Goal: Task Accomplishment & Management: Manage account settings

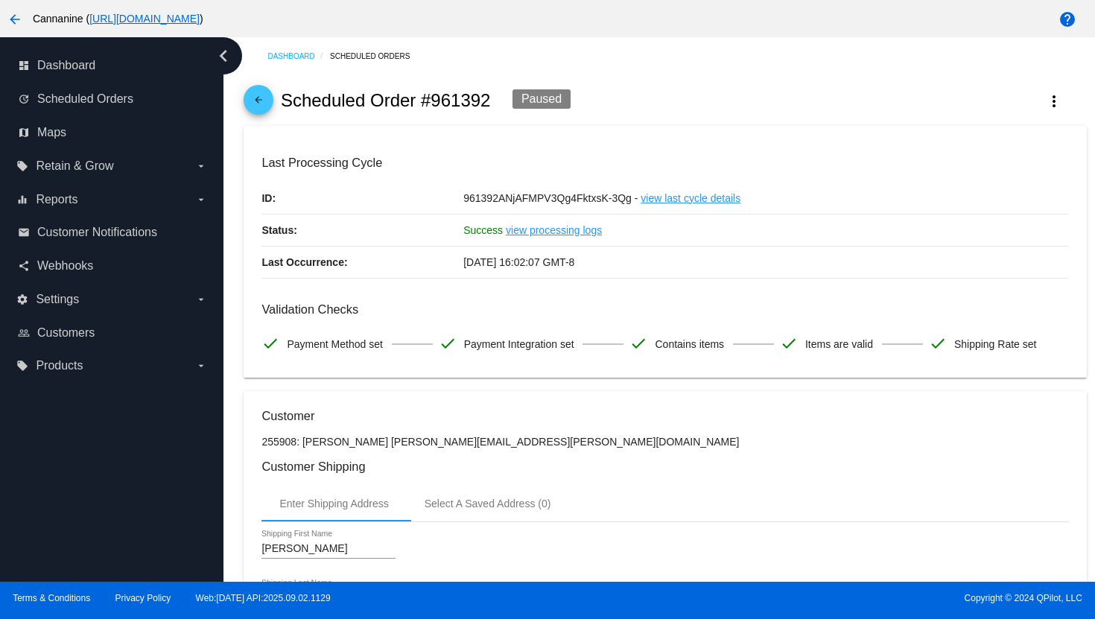
click at [229, 97] on div "Dashboard Scheduled Orders arrow_back Scheduled Order #961392 Paused more_vert …" at bounding box center [660, 309] width 872 height 545
click at [260, 105] on mat-icon "arrow_back" at bounding box center [259, 104] width 18 height 18
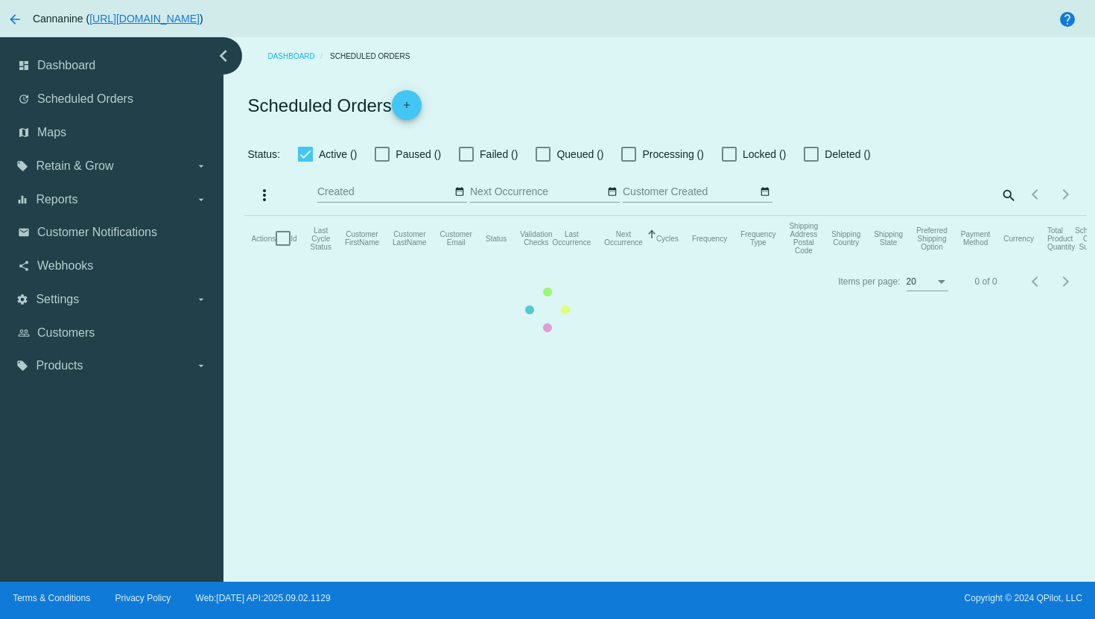
checkbox input "true"
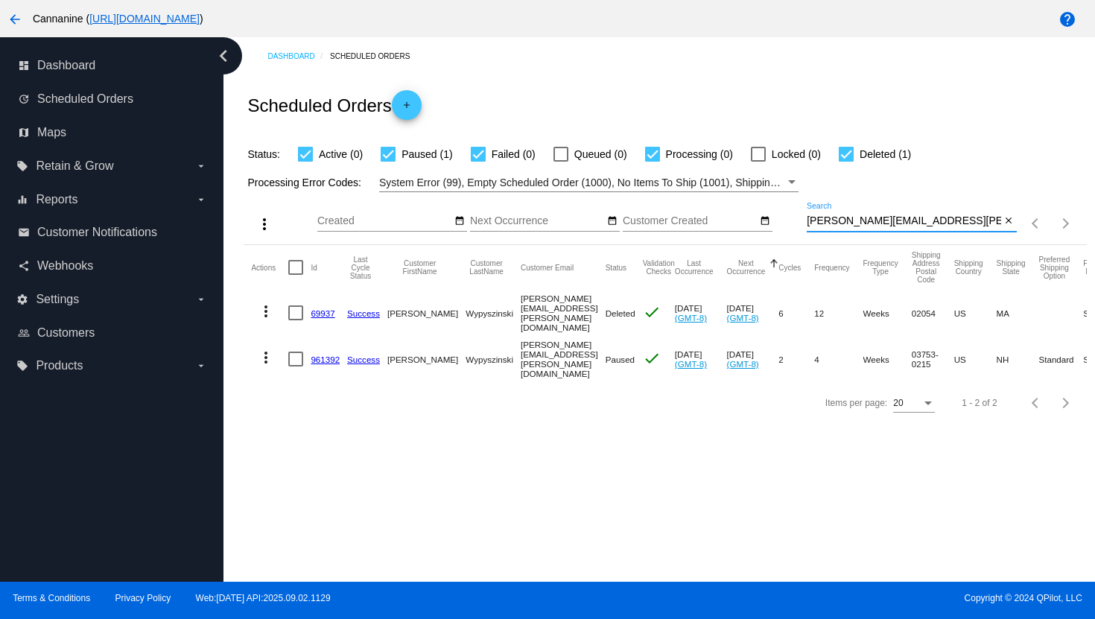
click at [899, 223] on input "[PERSON_NAME][EMAIL_ADDRESS][PERSON_NAME][DOMAIN_NAME]" at bounding box center [904, 221] width 194 height 12
paste input "mcburnm"
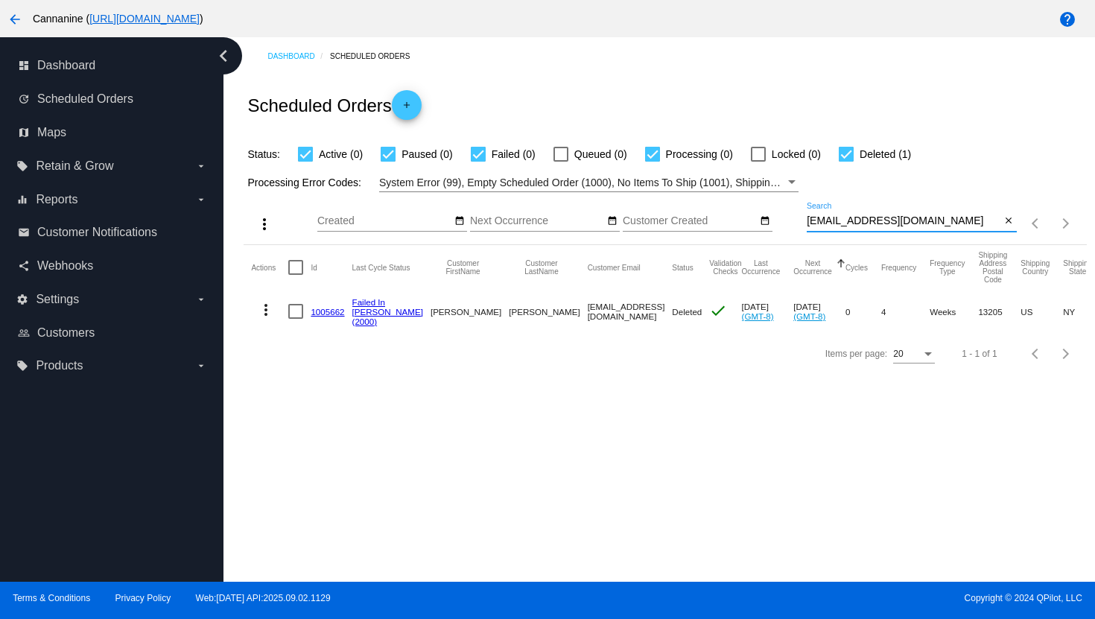
type input "[EMAIL_ADDRESS][DOMAIN_NAME]"
click at [18, 19] on mat-icon "arrow_back" at bounding box center [15, 19] width 18 height 18
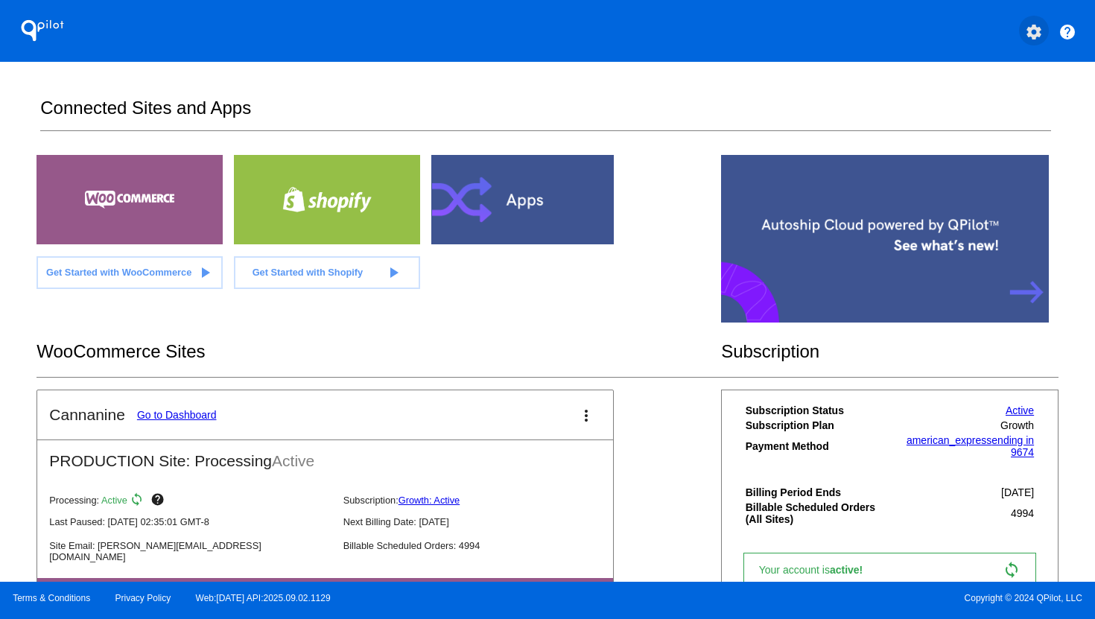
click at [1035, 29] on mat-icon "settings" at bounding box center [1034, 32] width 18 height 18
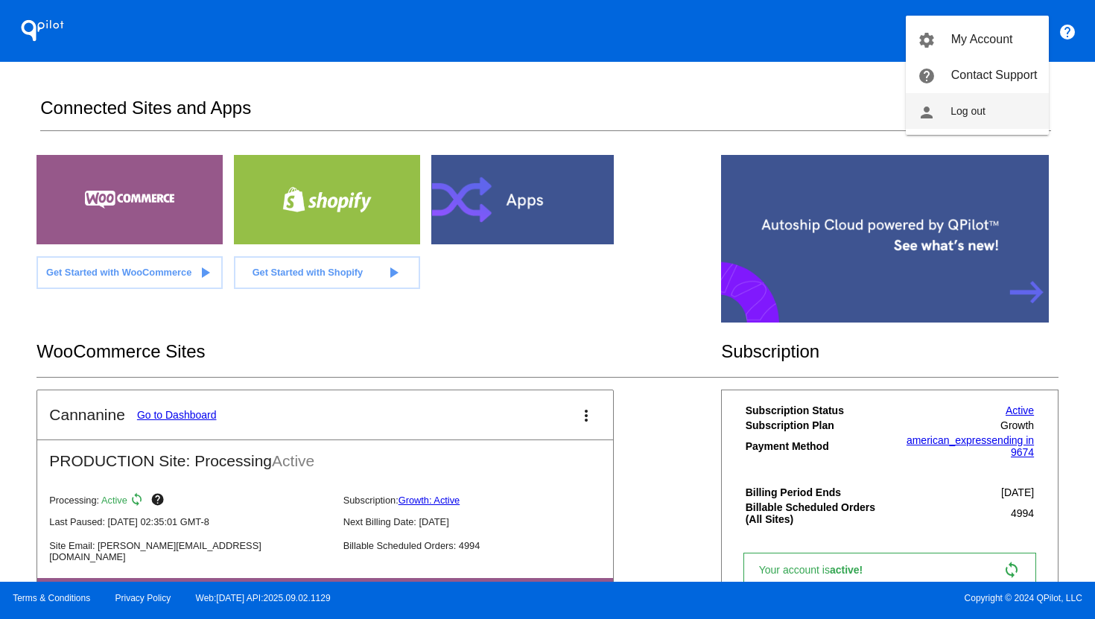
click at [1006, 105] on button "person Log out" at bounding box center [977, 111] width 143 height 36
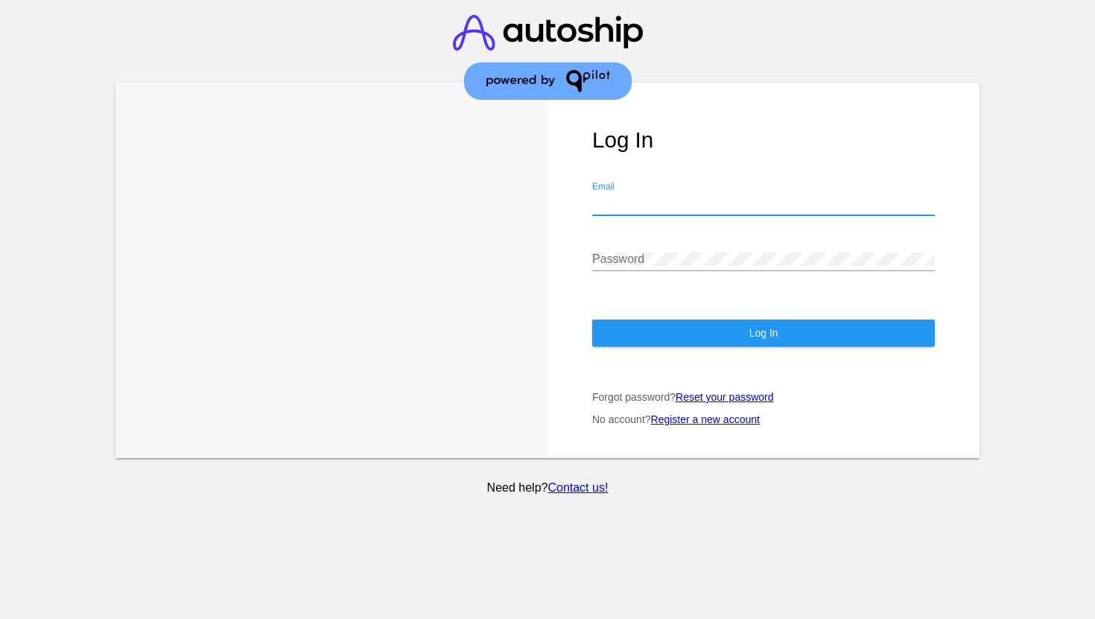
click at [666, 205] on input "Email" at bounding box center [763, 203] width 343 height 13
type input "[EMAIL_ADDRESS][DOMAIN_NAME]"
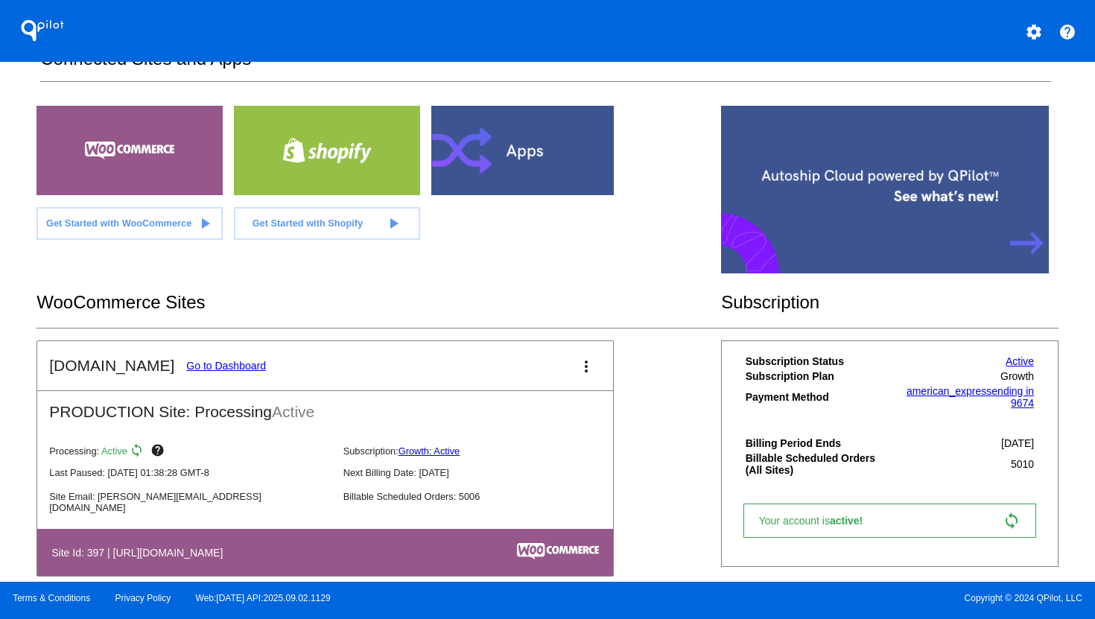
scroll to position [181, 0]
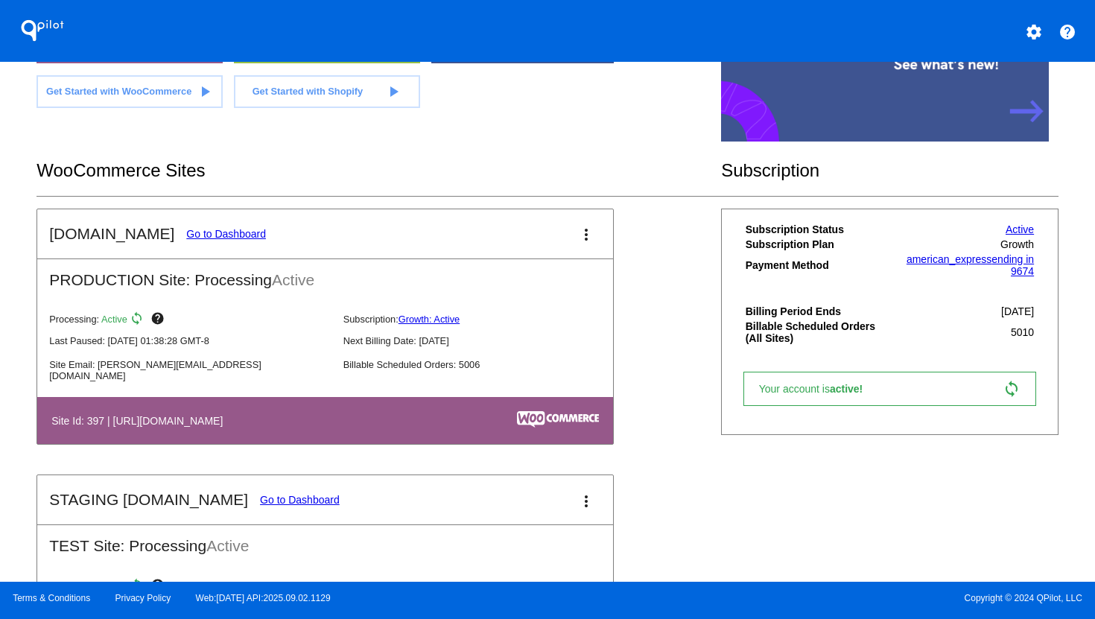
click at [232, 235] on link "Go to Dashboard" at bounding box center [226, 234] width 80 height 12
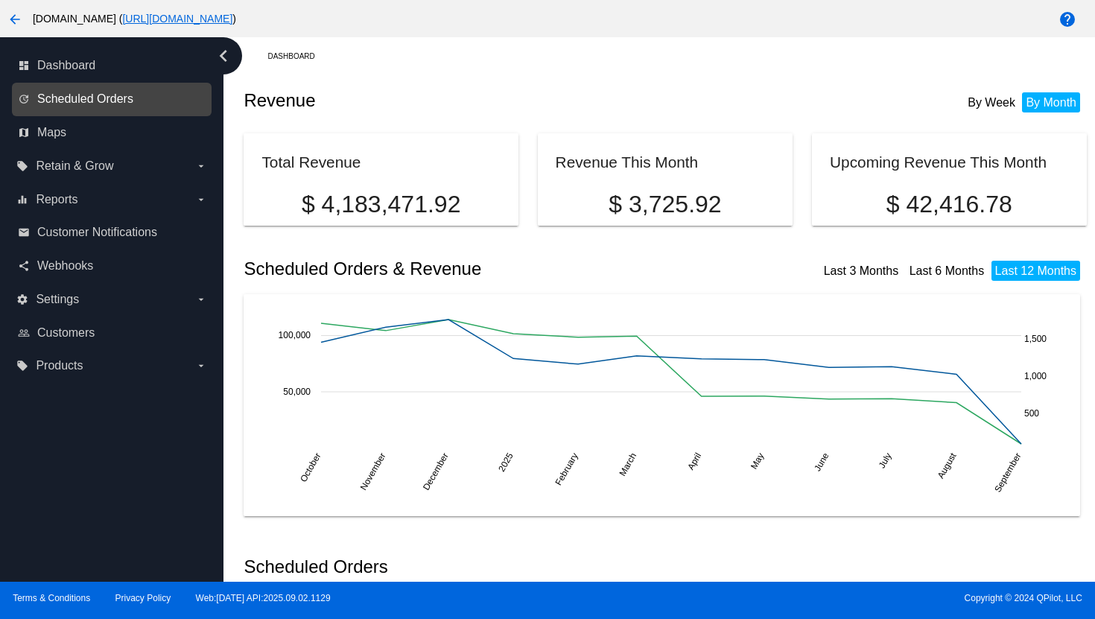
click at [125, 102] on span "Scheduled Orders" at bounding box center [85, 98] width 96 height 13
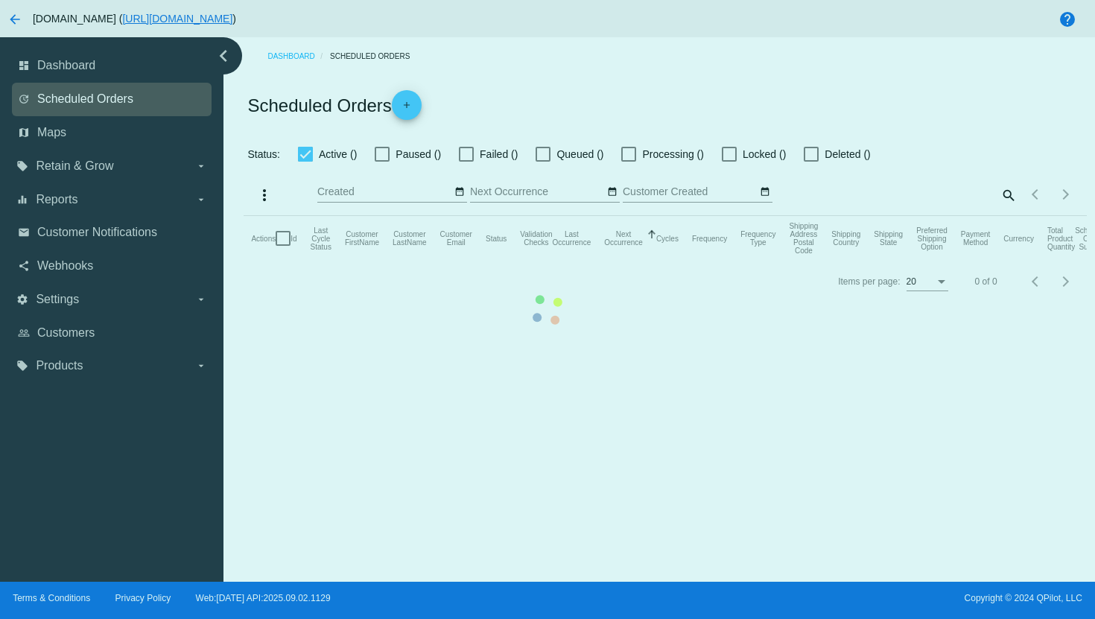
checkbox input "true"
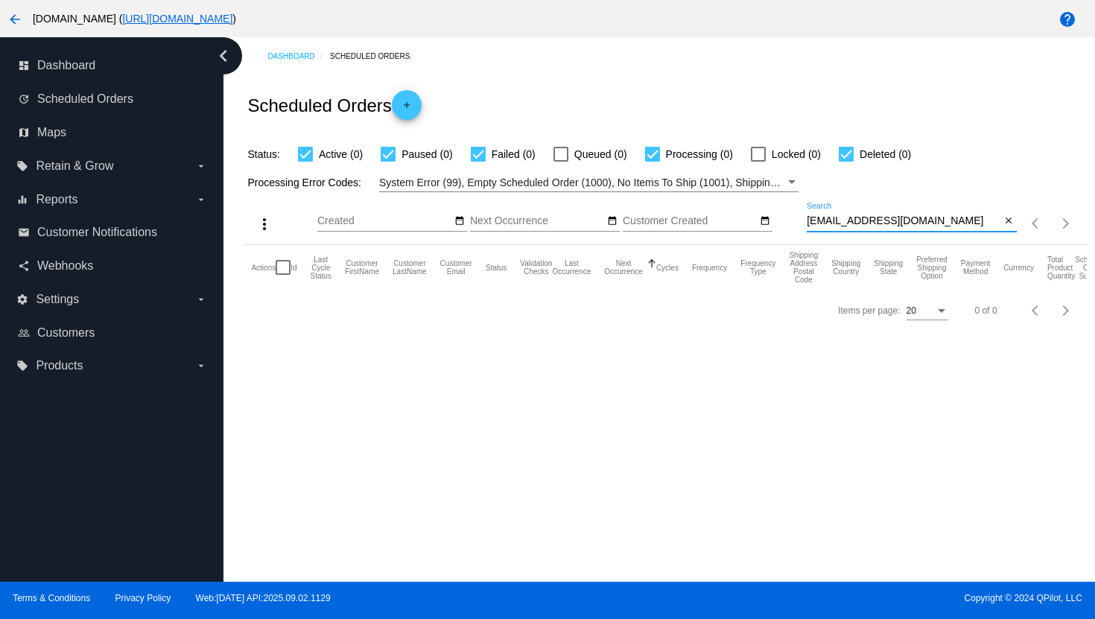
click at [830, 220] on input "[EMAIL_ADDRESS][DOMAIN_NAME]" at bounding box center [904, 221] width 194 height 12
paste input "[EMAIL_ADDRESS]"
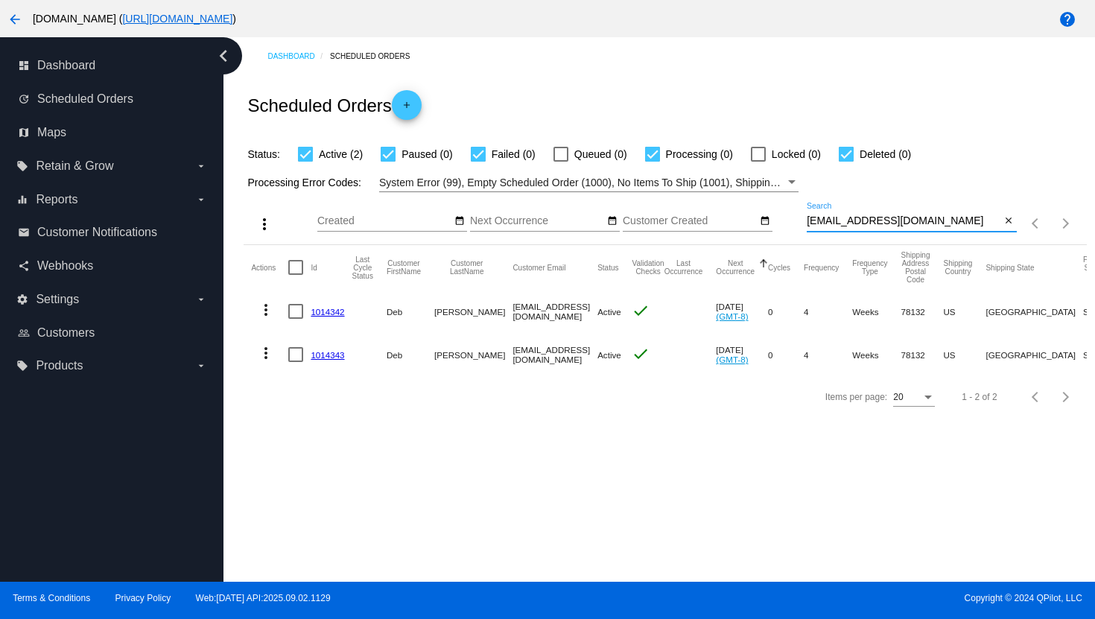
type input "[EMAIL_ADDRESS][DOMAIN_NAME]"
click at [270, 311] on mat-icon "more_vert" at bounding box center [266, 310] width 18 height 18
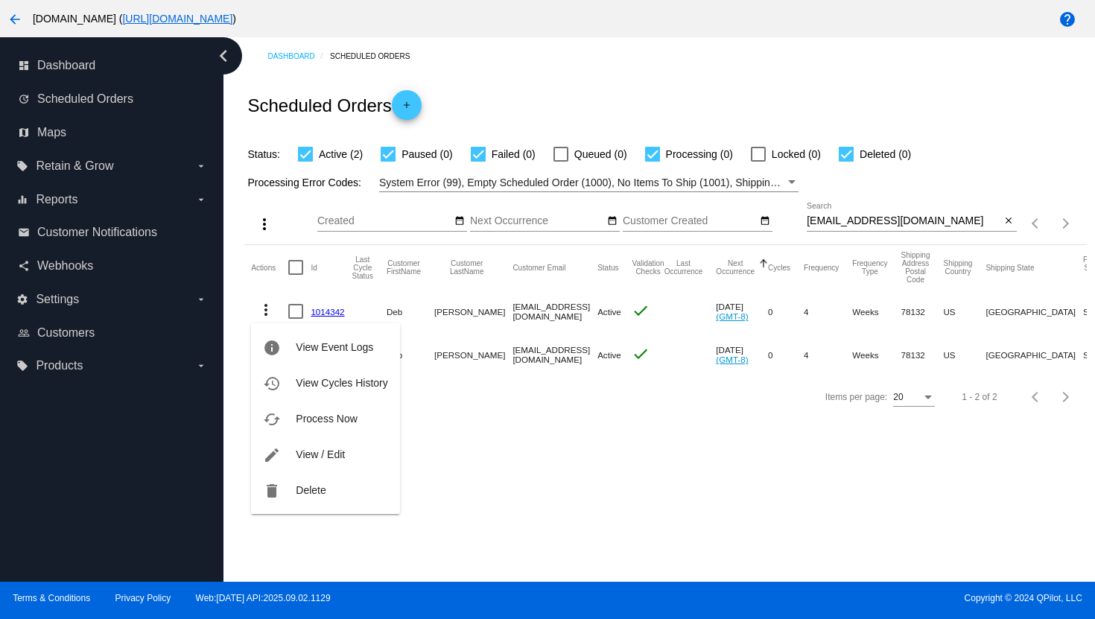
click at [536, 470] on div at bounding box center [547, 309] width 1095 height 619
click at [267, 348] on mat-icon "more_vert" at bounding box center [266, 353] width 18 height 18
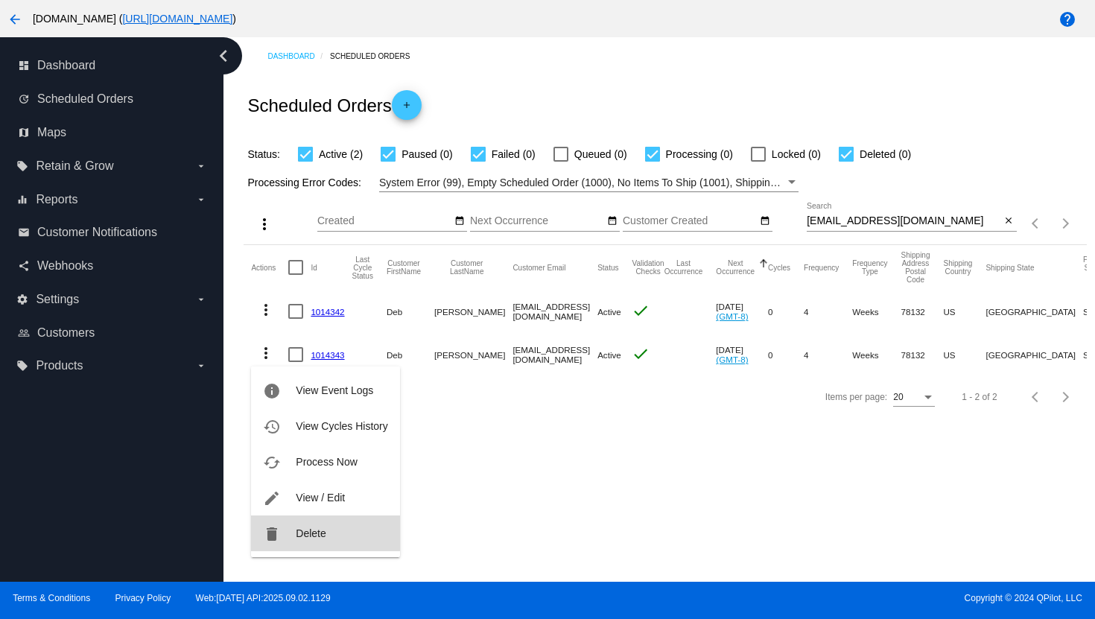
click at [310, 531] on span "Delete" at bounding box center [311, 534] width 30 height 12
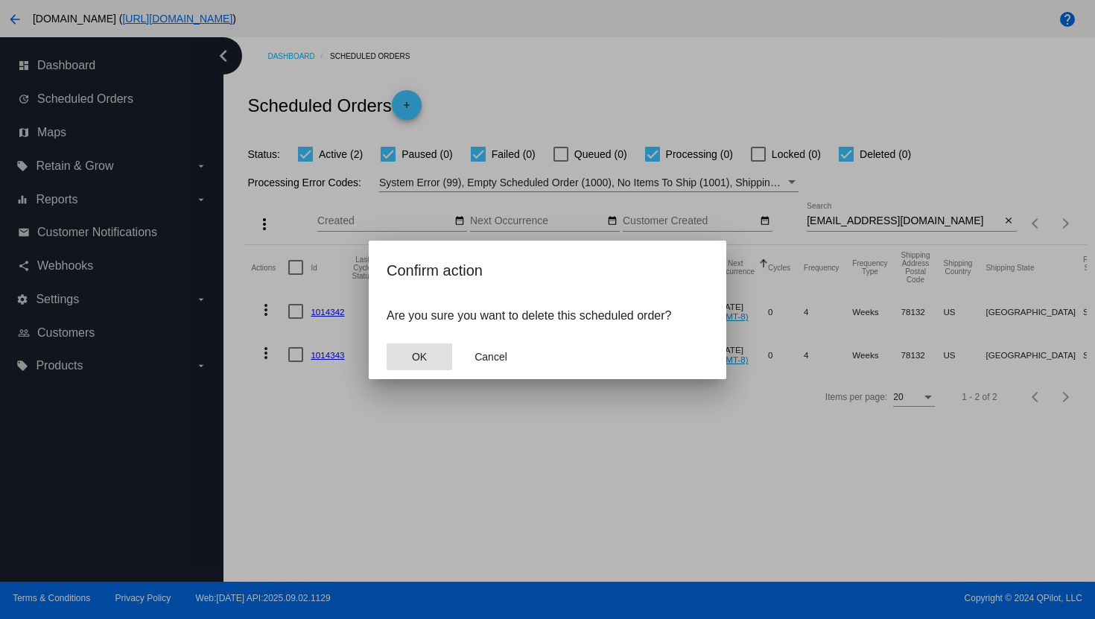
click at [426, 351] on span "OK" at bounding box center [419, 357] width 15 height 12
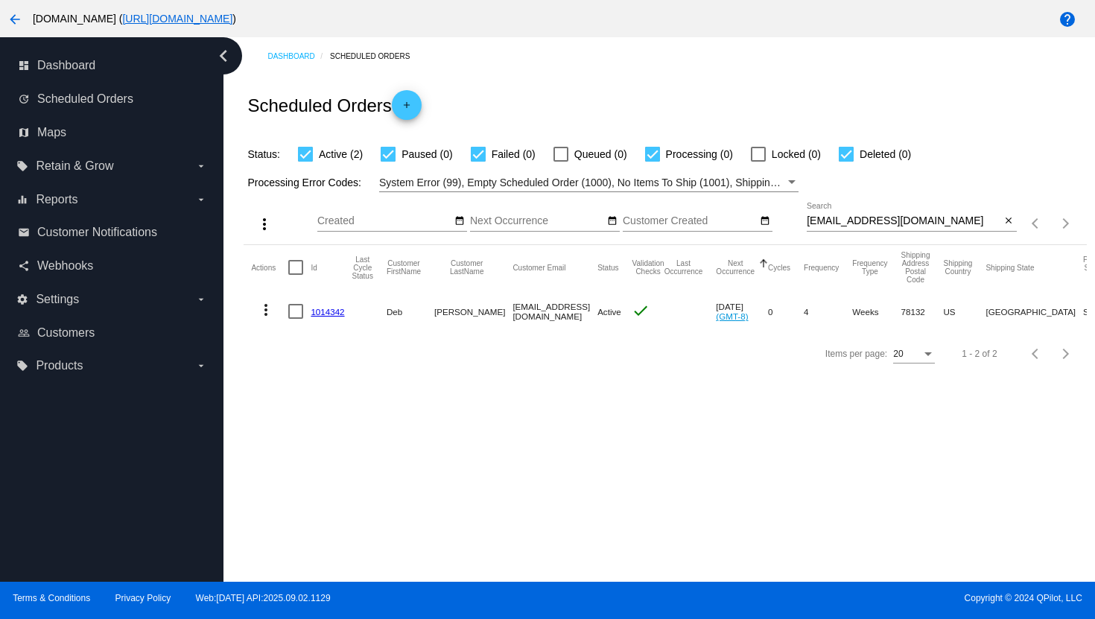
click at [265, 312] on mat-icon "more_vert" at bounding box center [266, 310] width 18 height 18
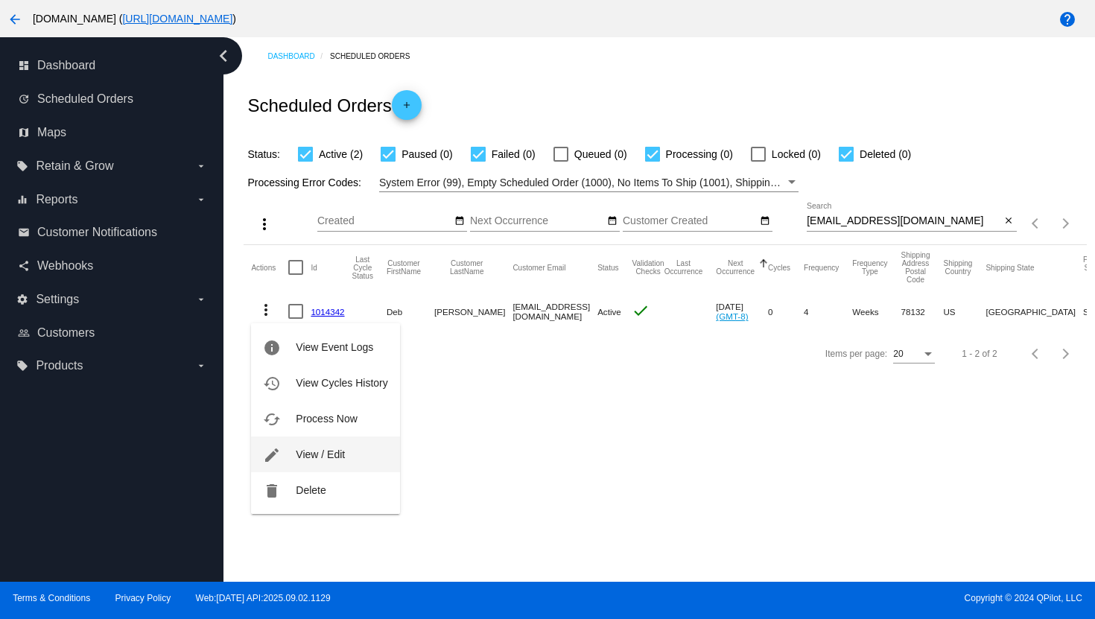
click at [294, 450] on button "edit View / Edit" at bounding box center [325, 455] width 148 height 36
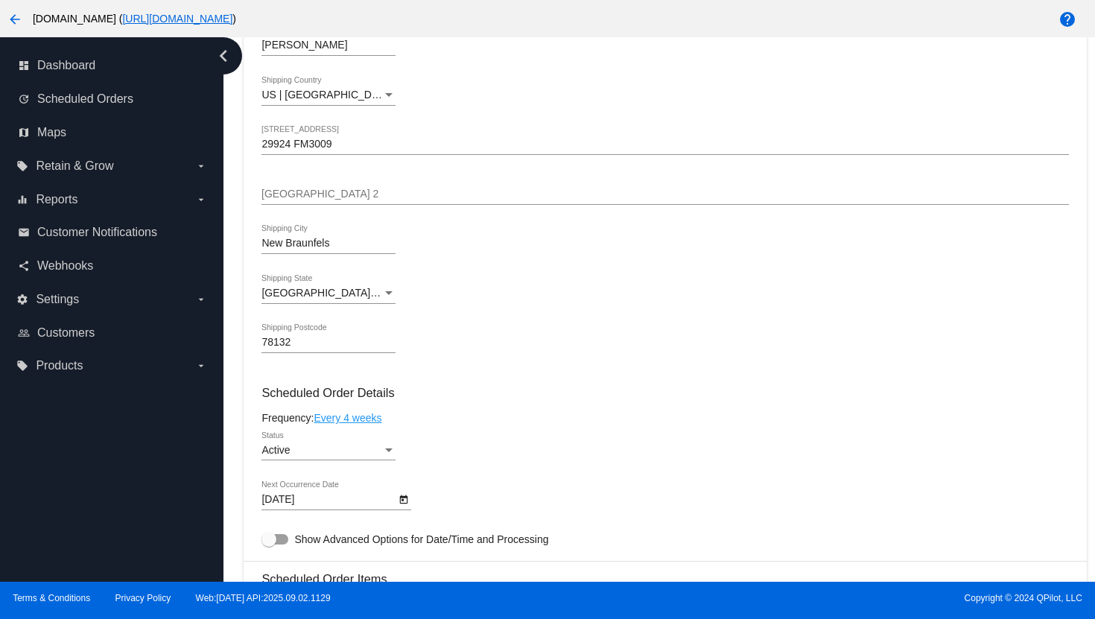
scroll to position [439, 0]
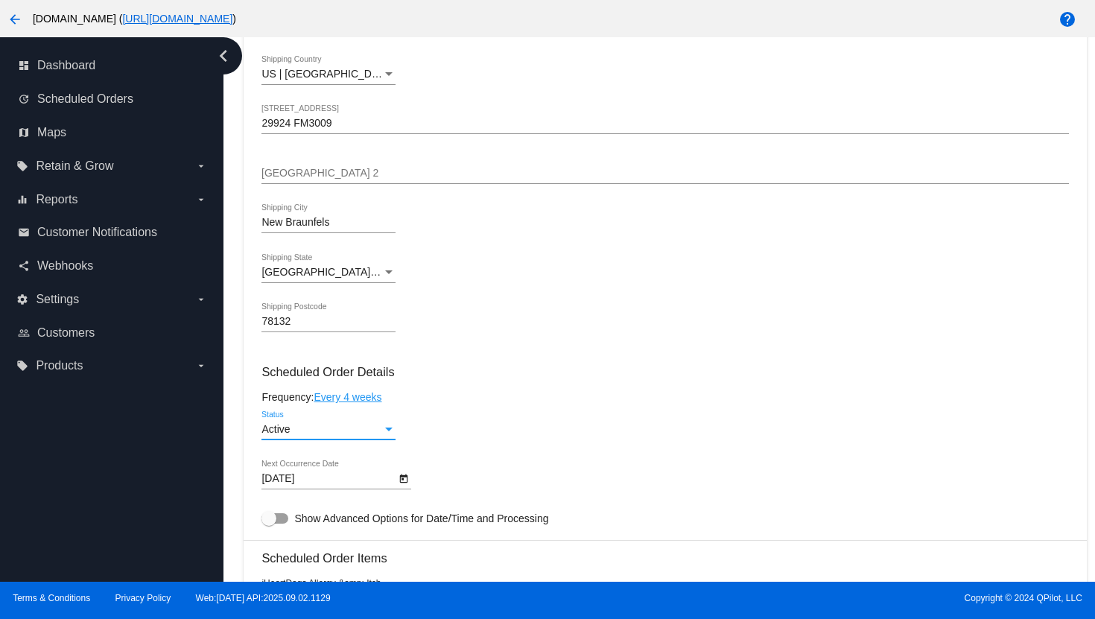
click at [351, 436] on div "Active" at bounding box center [322, 430] width 121 height 12
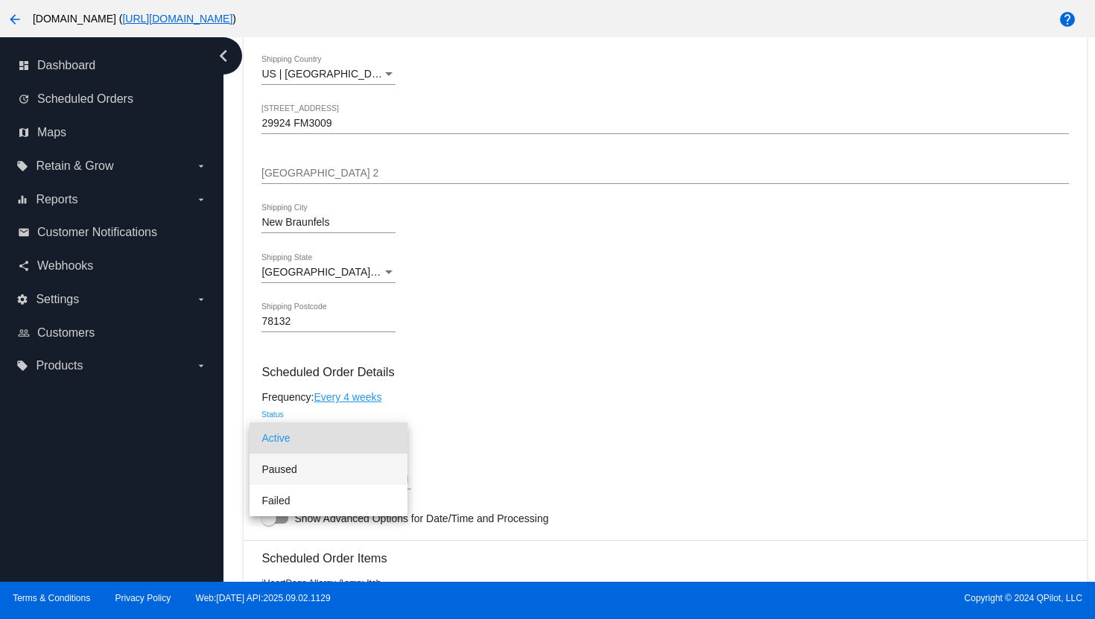
click at [335, 469] on span "Paused" at bounding box center [329, 469] width 134 height 31
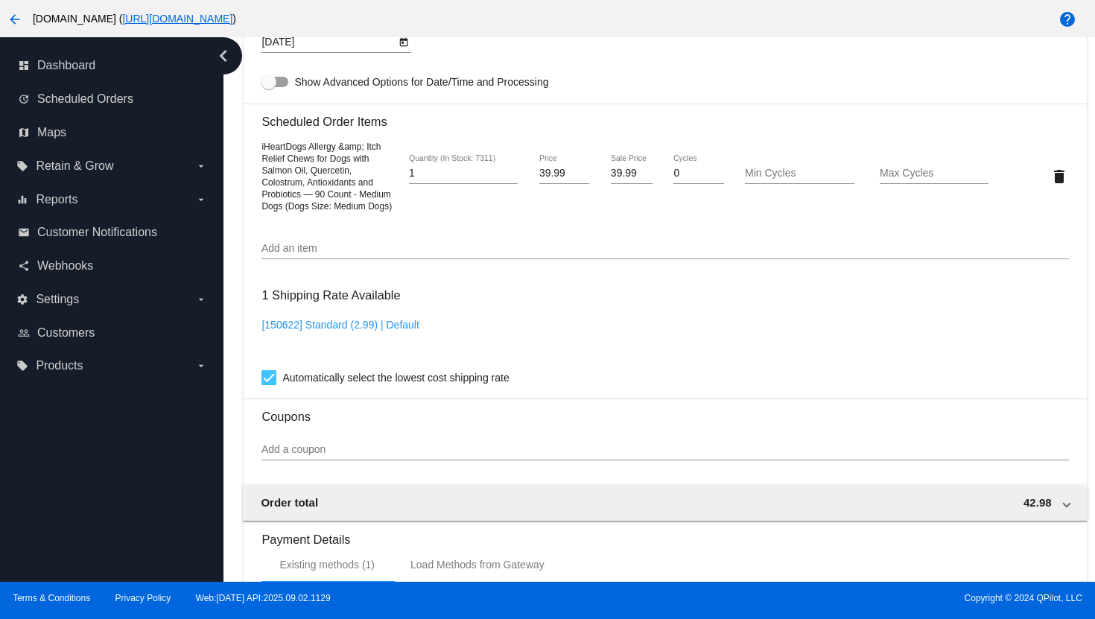
scroll to position [1212, 0]
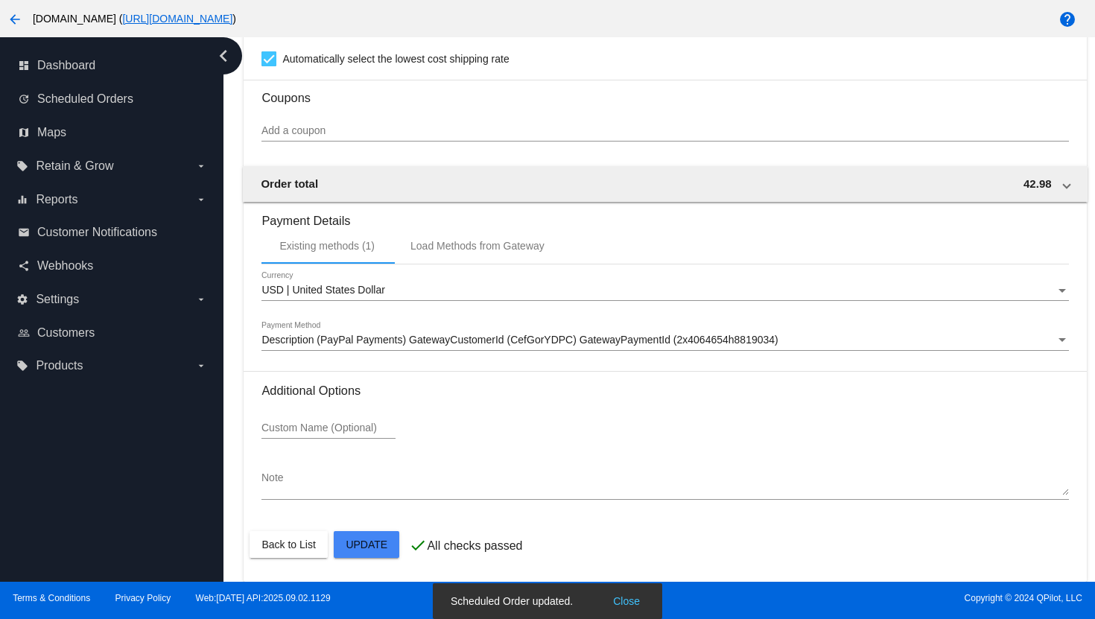
click at [232, 58] on icon "chevron_left" at bounding box center [224, 56] width 24 height 24
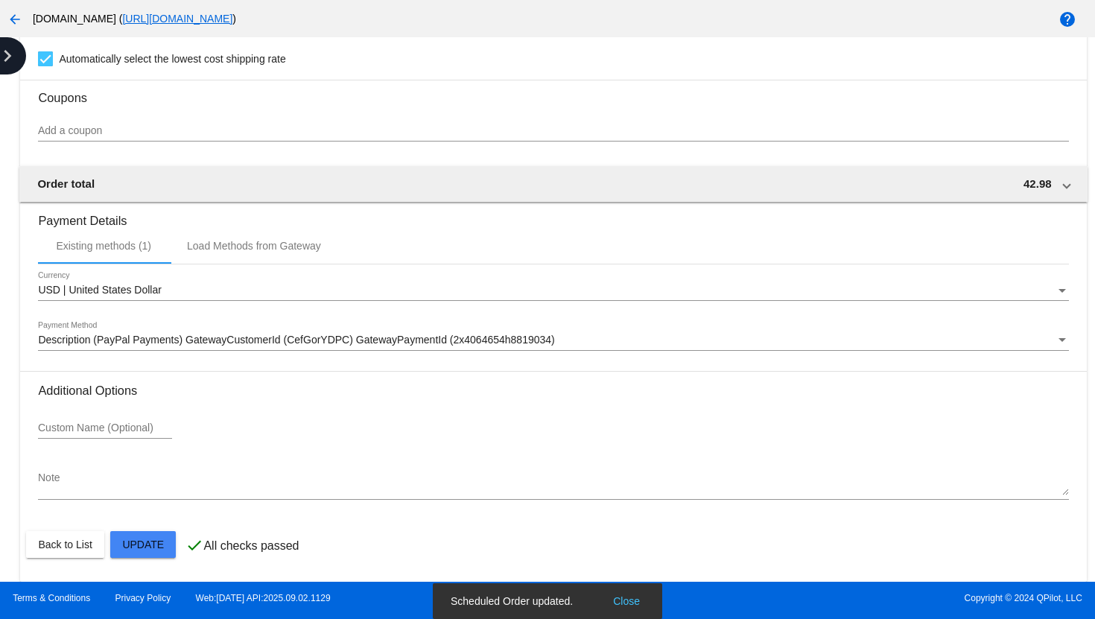
scroll to position [1199, 0]
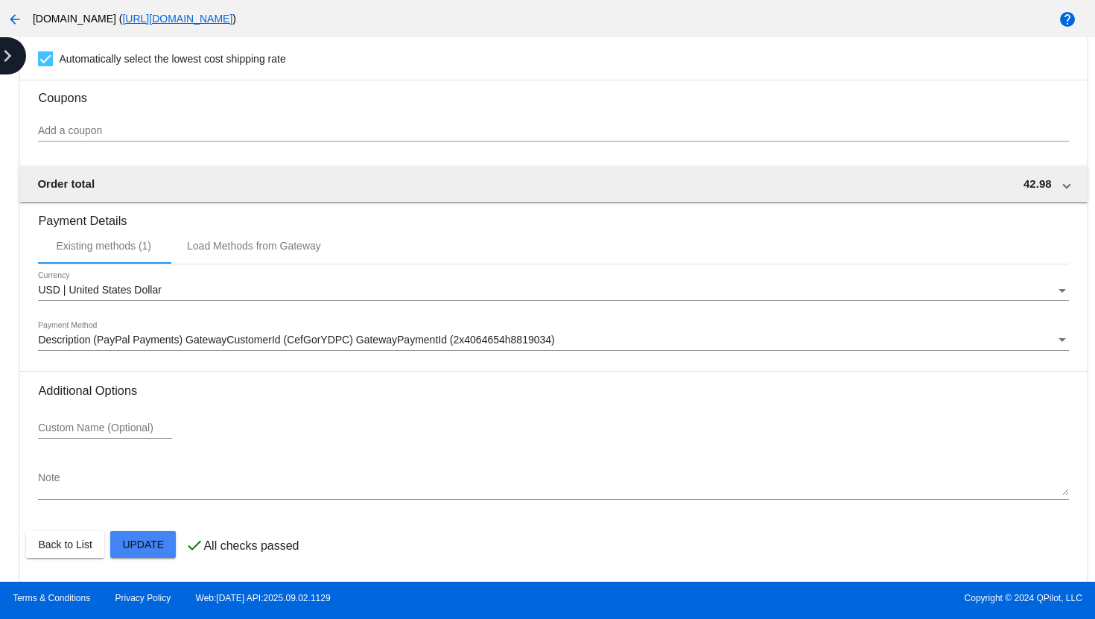
click at [0, 55] on icon "chevron_right" at bounding box center [8, 56] width 24 height 24
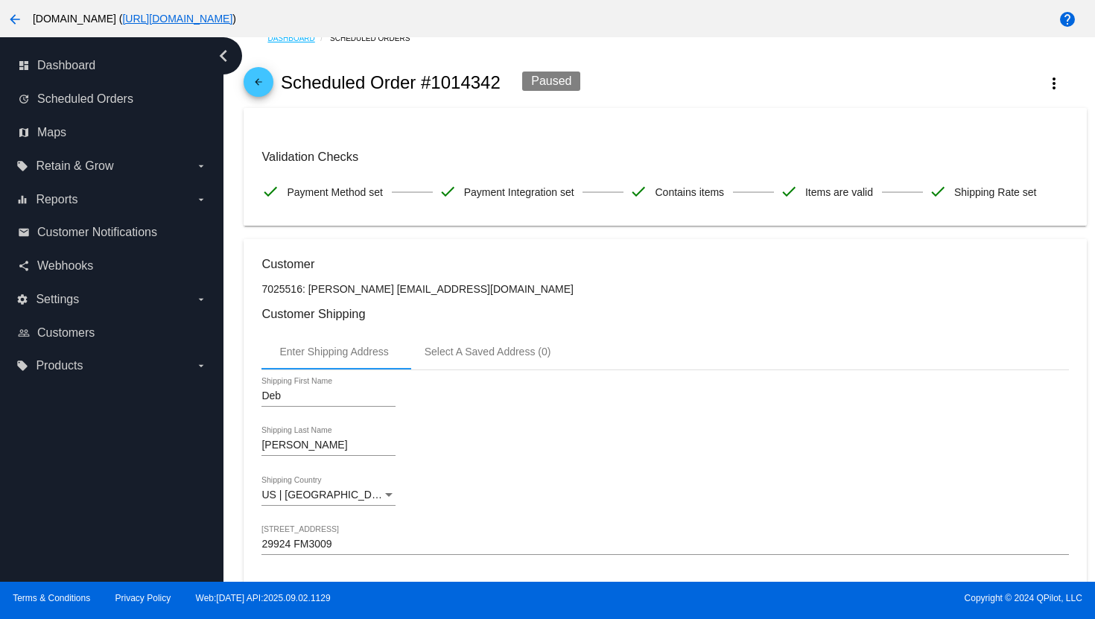
scroll to position [0, 0]
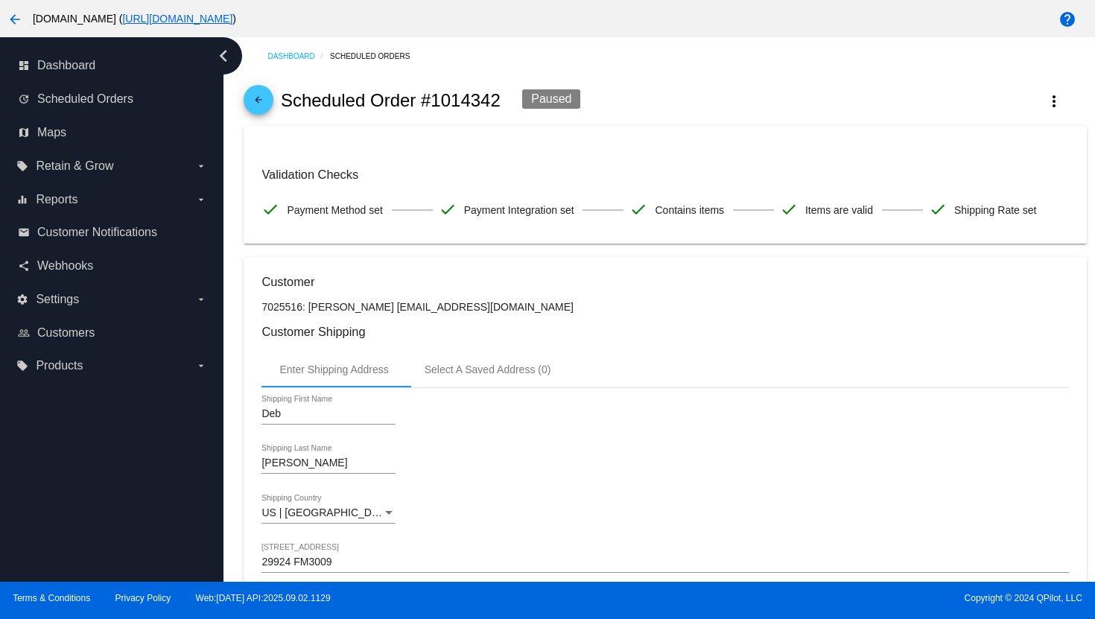
click at [264, 96] on mat-icon "arrow_back" at bounding box center [259, 104] width 18 height 18
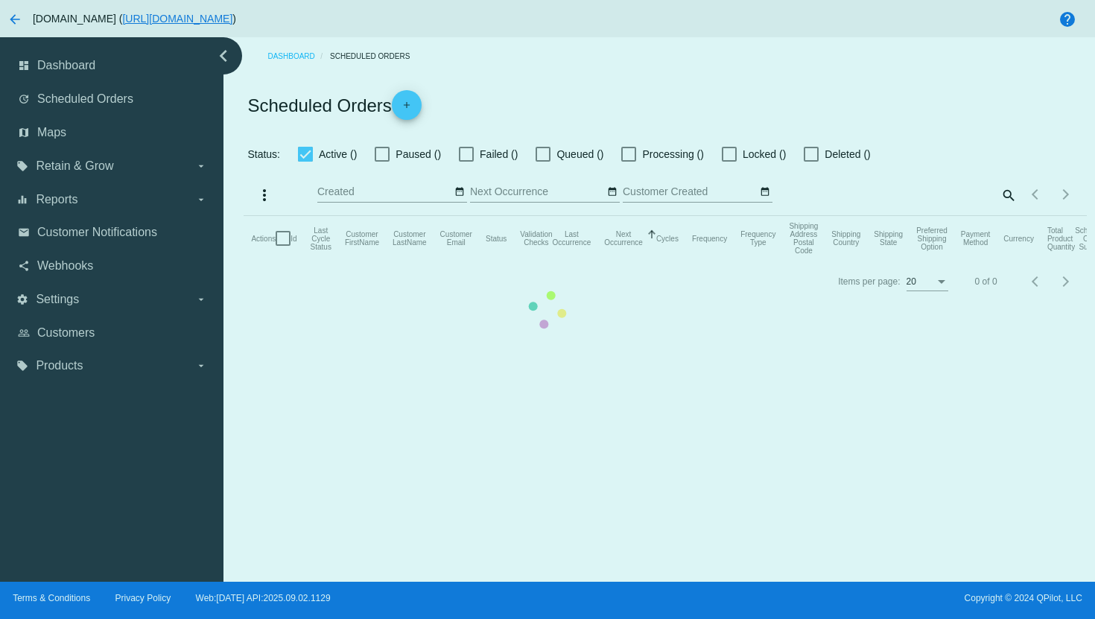
checkbox input "true"
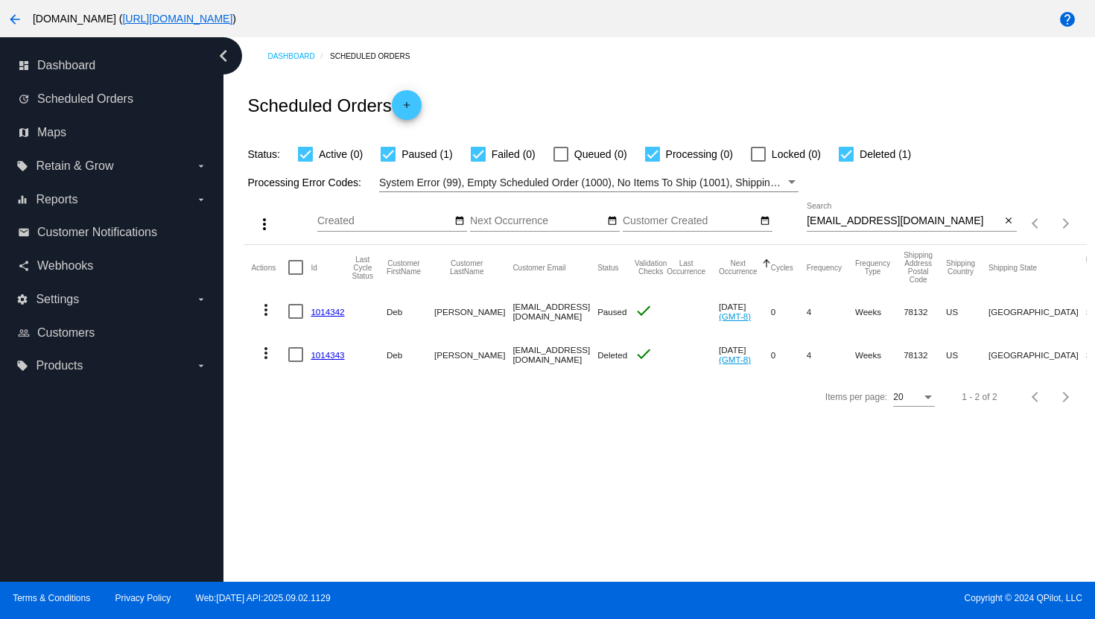
click at [893, 222] on input "[EMAIL_ADDRESS][DOMAIN_NAME]" at bounding box center [904, 221] width 194 height 12
paste input "[EMAIL_ADDRESS][PERSON_NAME]"
type input "[PERSON_NAME][EMAIL_ADDRESS][PERSON_NAME][DOMAIN_NAME]"
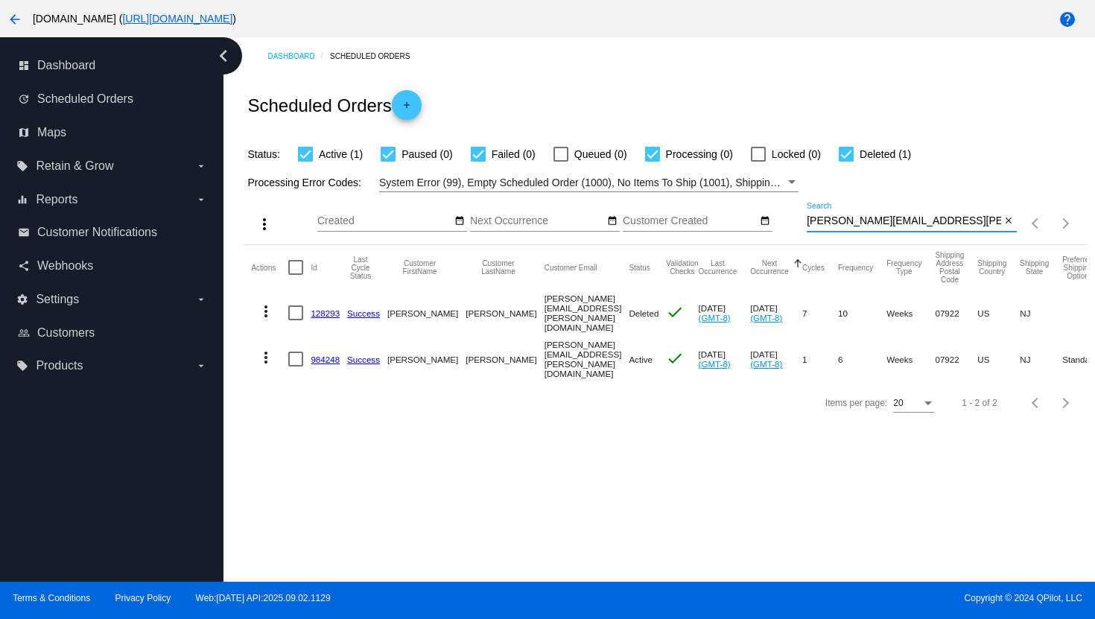
click at [266, 352] on mat-icon "more_vert" at bounding box center [266, 358] width 18 height 18
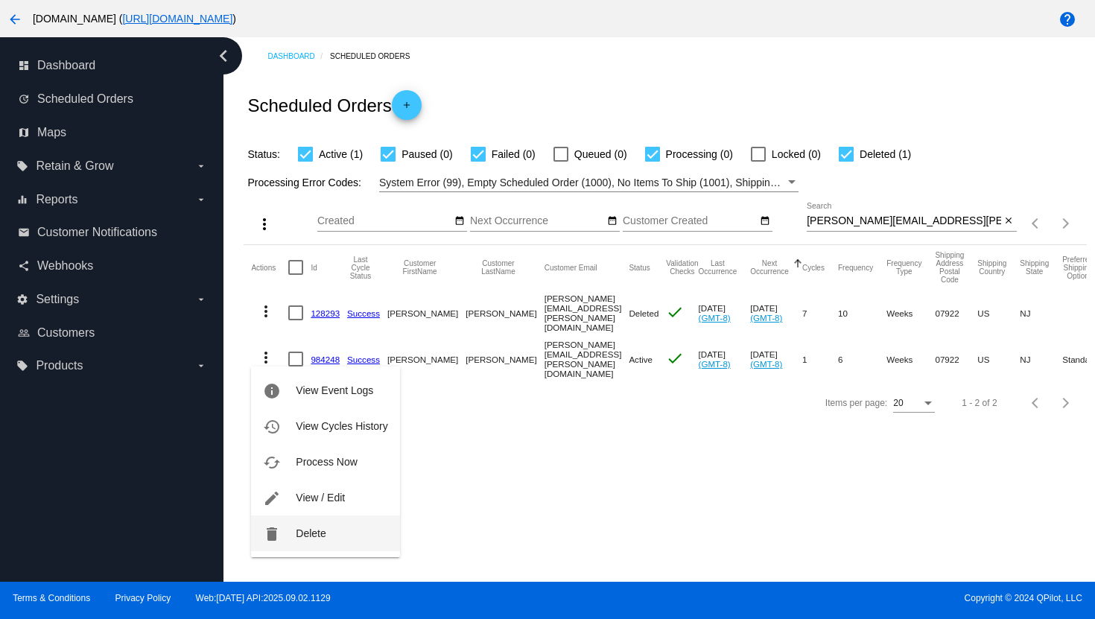
click at [322, 530] on span "Delete" at bounding box center [311, 534] width 30 height 12
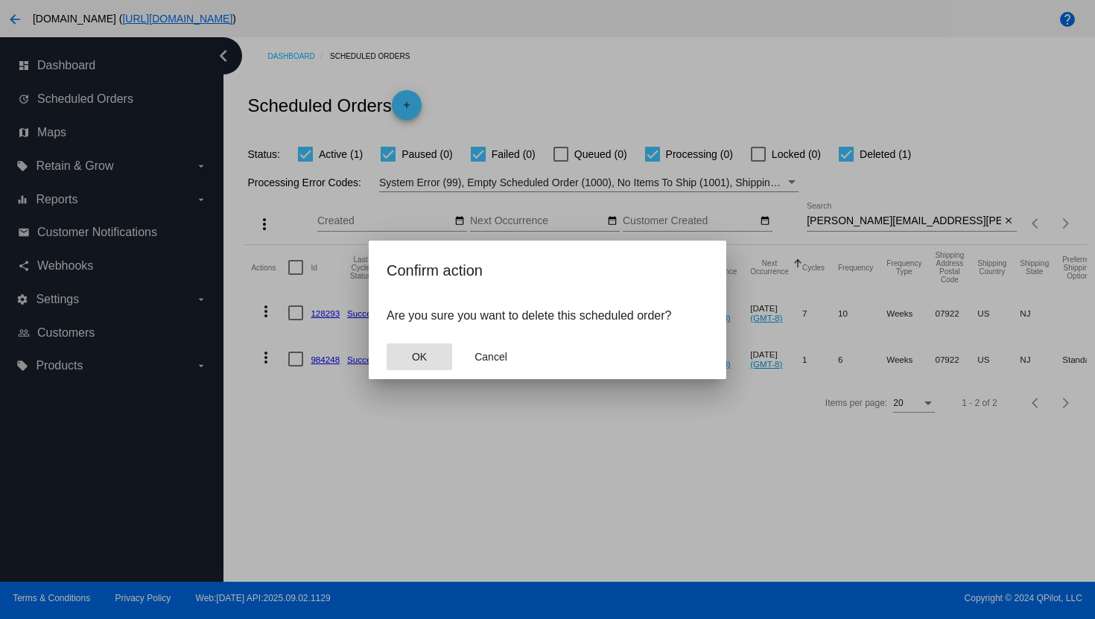
click at [420, 364] on button "OK" at bounding box center [420, 356] width 66 height 27
